Goal: Task Accomplishment & Management: Use online tool/utility

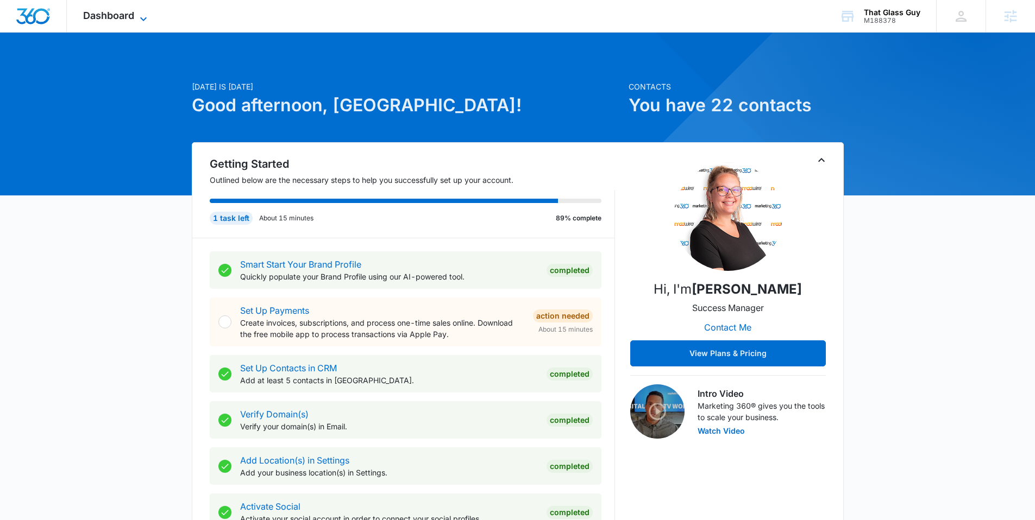
click at [130, 12] on span "Dashboard" at bounding box center [108, 15] width 51 height 11
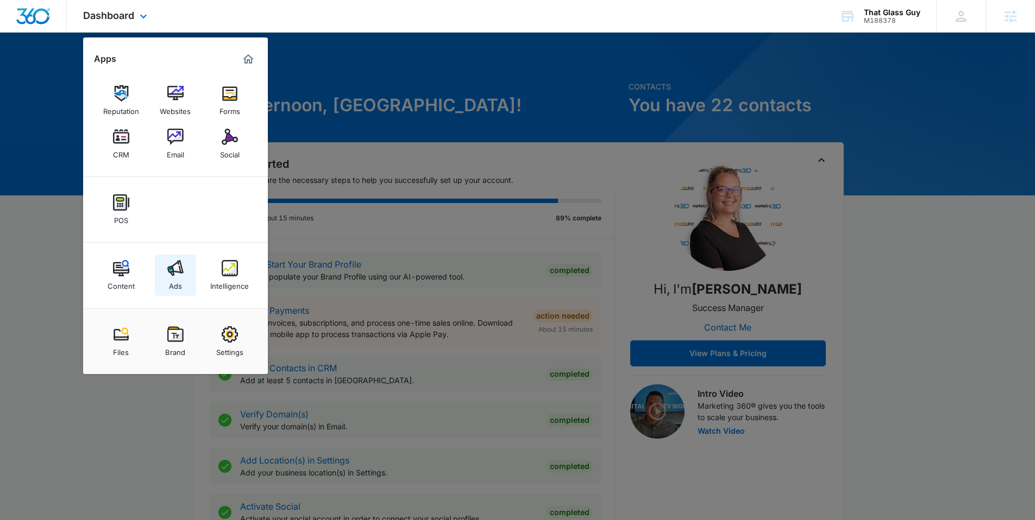
click at [180, 275] on img at bounding box center [175, 268] width 16 height 16
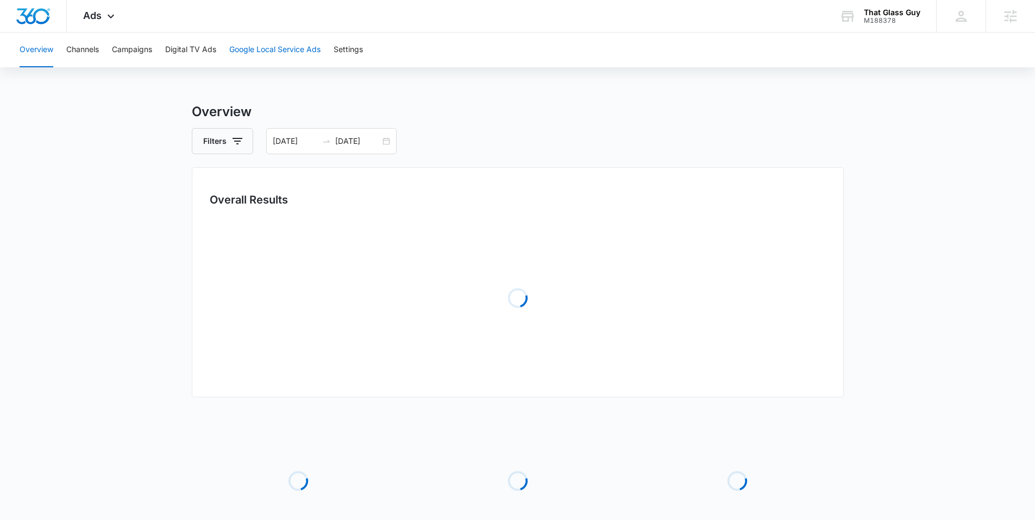
click at [290, 49] on button "Google Local Service Ads" at bounding box center [274, 50] width 91 height 35
